Goal: Transaction & Acquisition: Purchase product/service

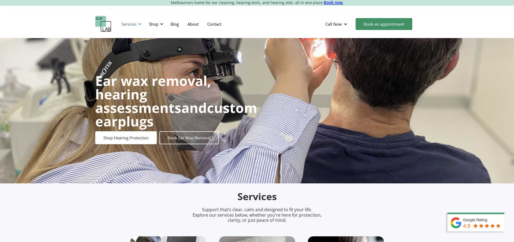
click at [122, 22] on div "Services" at bounding box center [128, 23] width 15 height 5
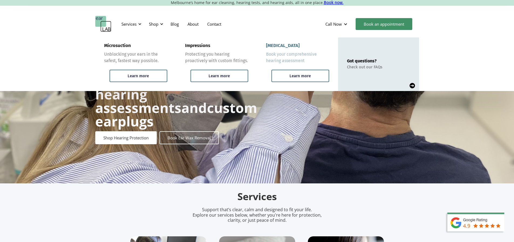
click at [326, 68] on link "Hearing test Book your comprehensive hearing assessment Learn more" at bounding box center [297, 63] width 81 height 53
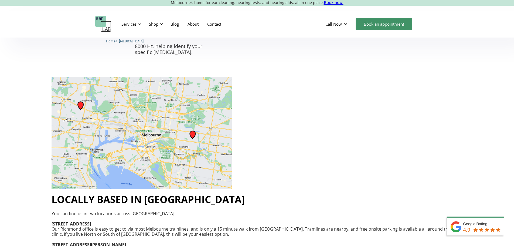
scroll to position [809, 0]
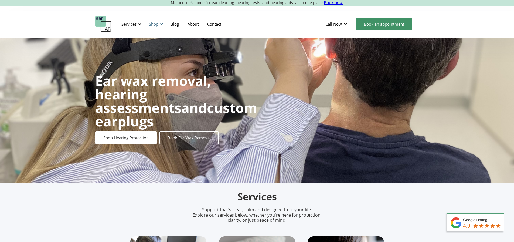
click at [153, 25] on div "Shop" at bounding box center [153, 23] width 9 height 5
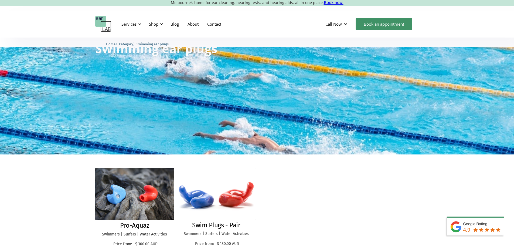
scroll to position [90, 0]
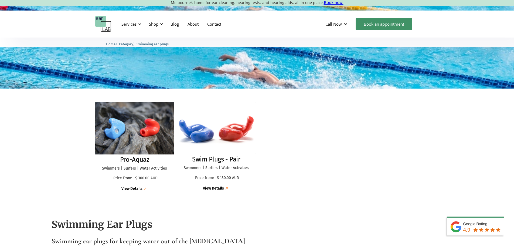
click at [158, 130] on img at bounding box center [134, 128] width 85 height 57
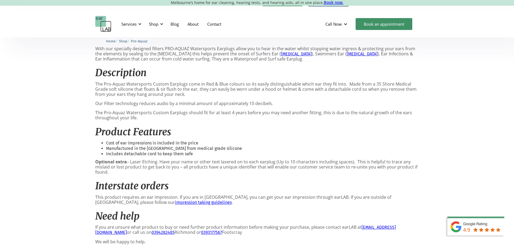
scroll to position [225, 0]
